Goal: Navigation & Orientation: Find specific page/section

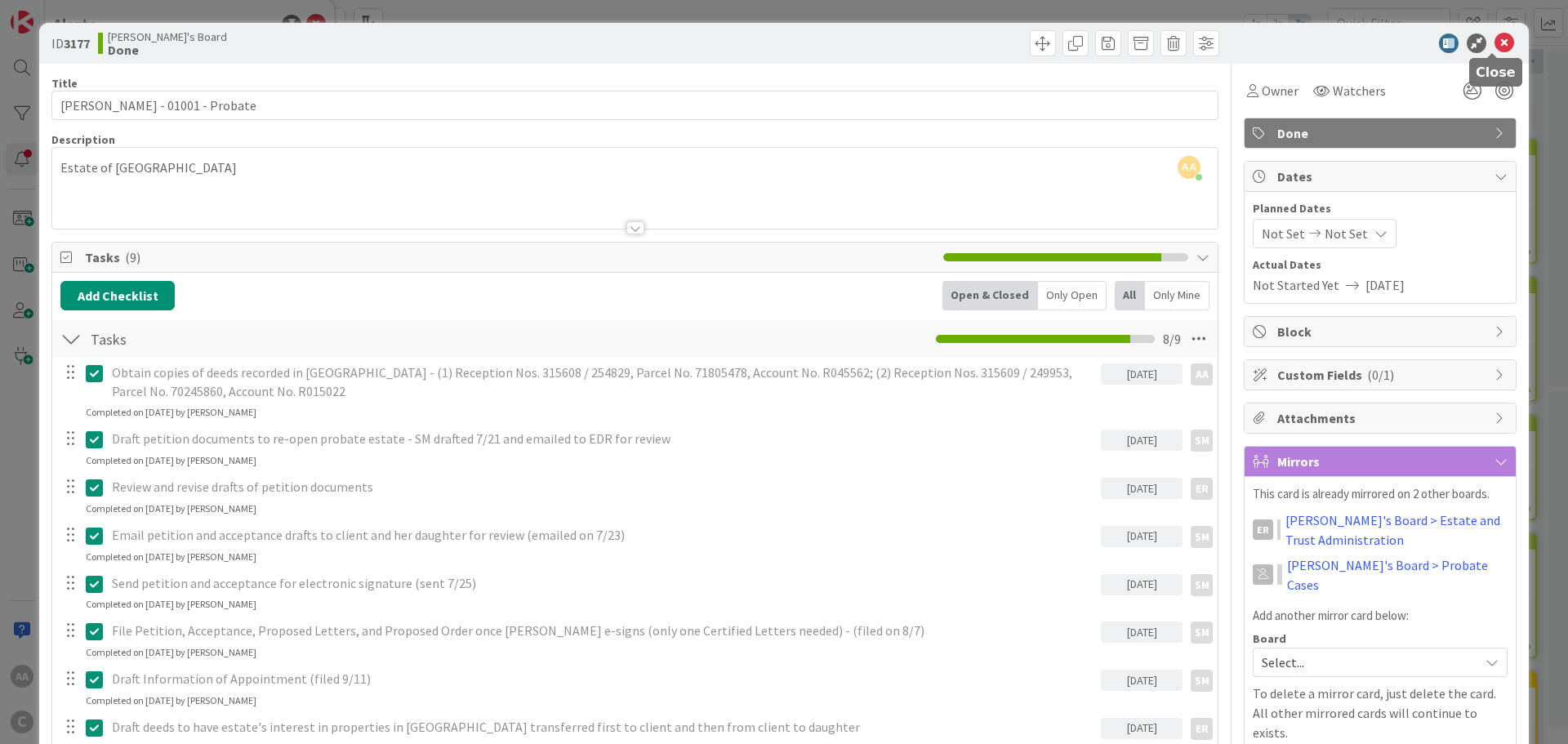
click at [1494, 47] on icon at bounding box center [1503, 43] width 19 height 19
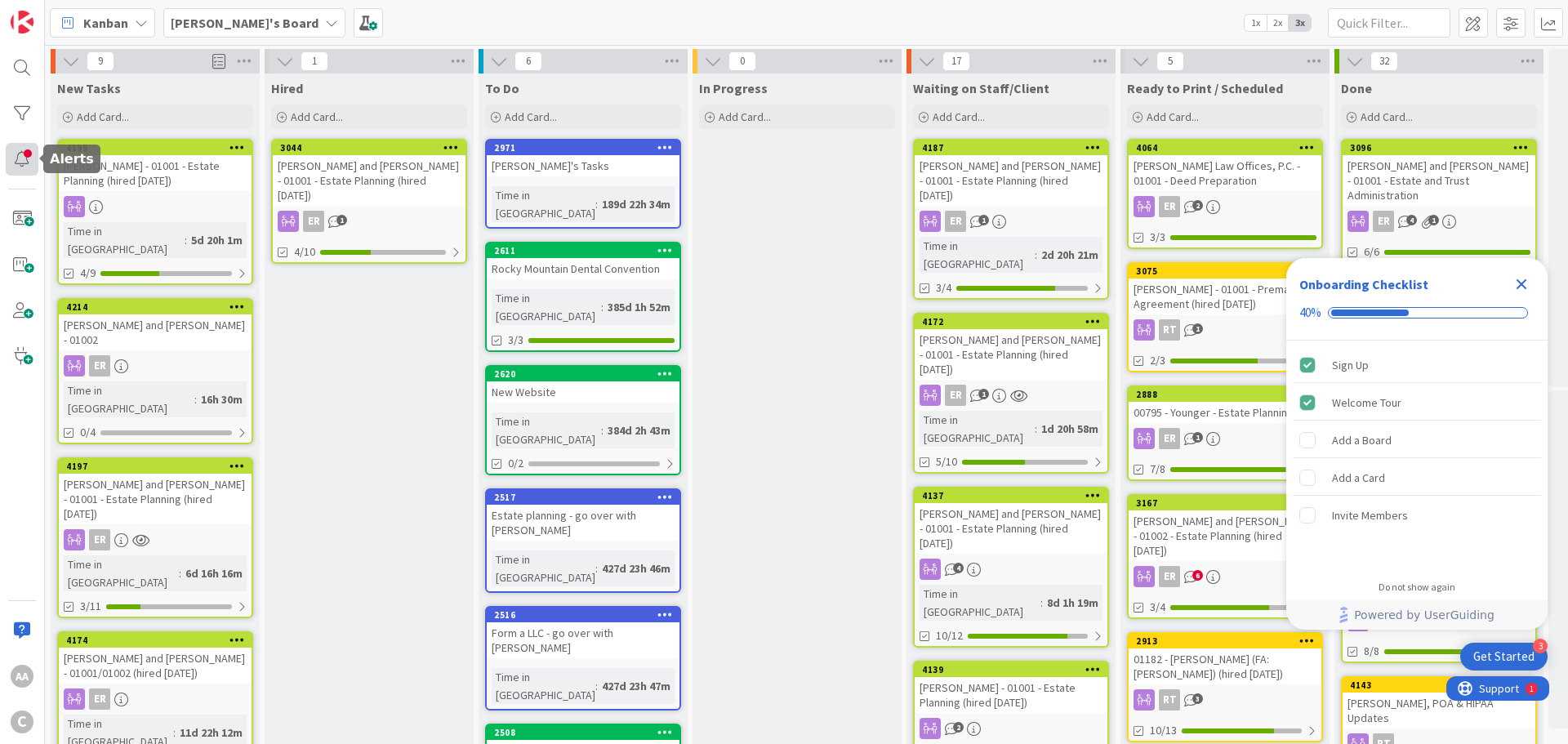
click at [24, 156] on div at bounding box center [22, 159] width 33 height 33
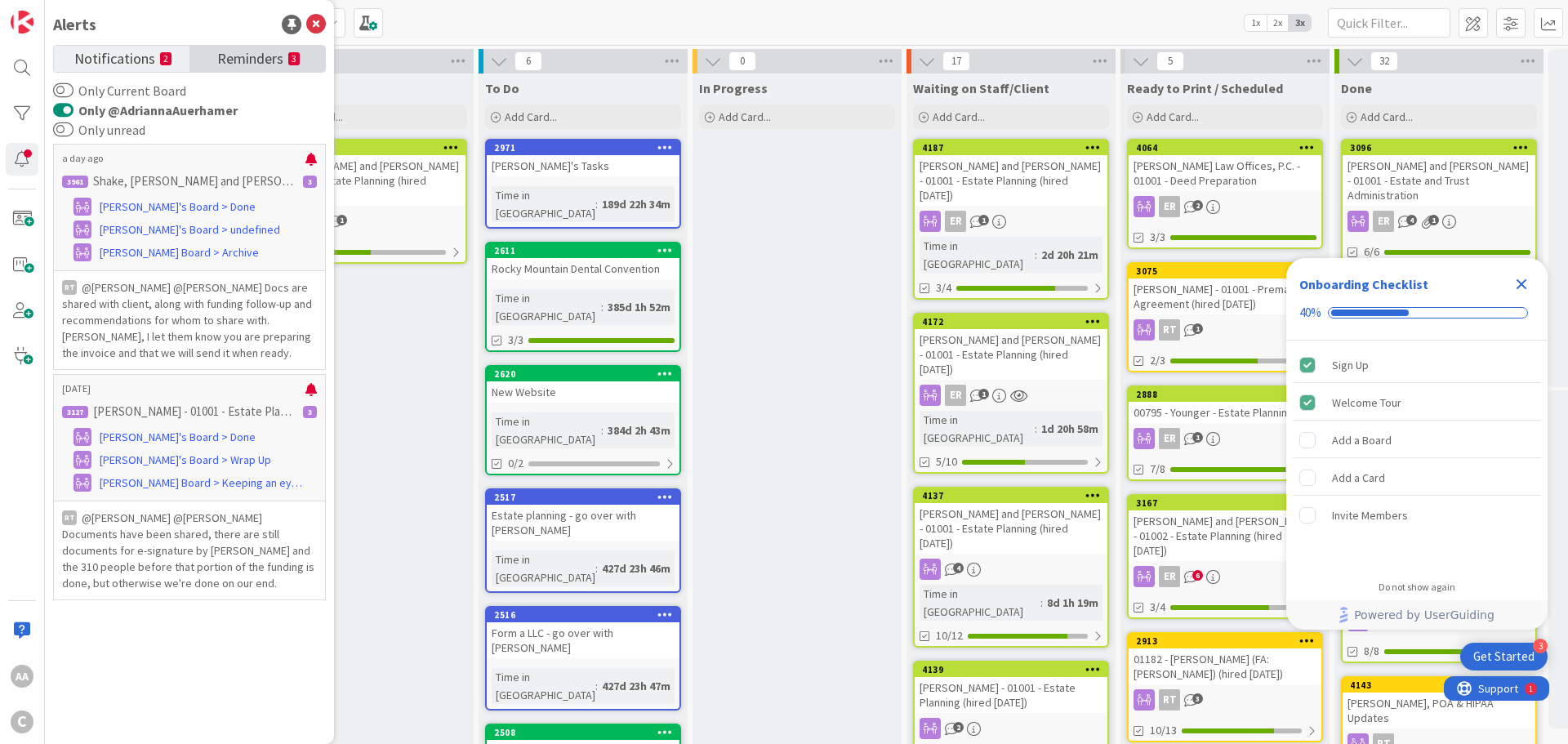
click at [258, 57] on span "Reminders" at bounding box center [250, 57] width 66 height 23
